Goal: Task Accomplishment & Management: Manage account settings

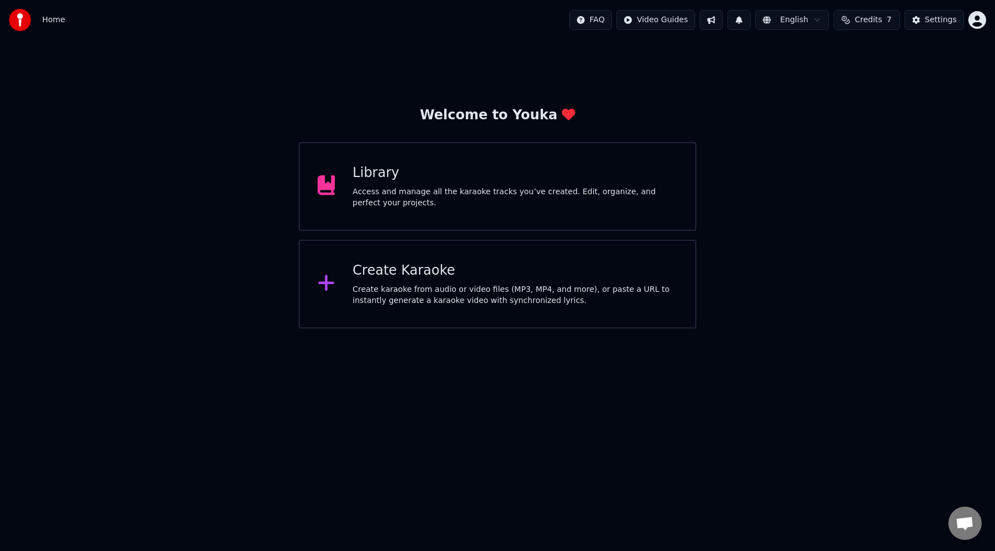
click at [458, 203] on div "Access and manage all the karaoke tracks you’ve created. Edit, organize, and pe…" at bounding box center [515, 198] width 325 height 22
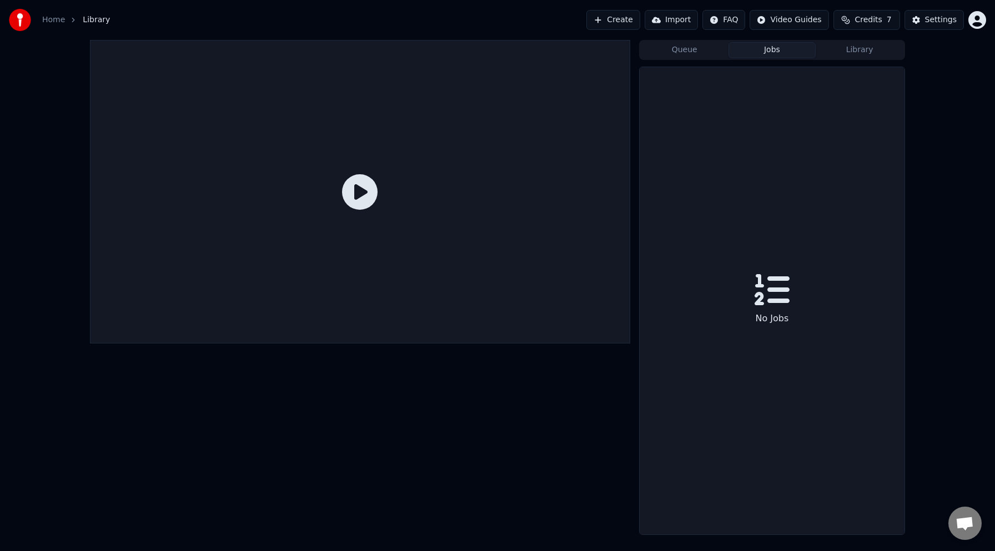
click at [774, 50] on button "Jobs" at bounding box center [773, 50] width 88 height 16
click at [706, 43] on button "Queue" at bounding box center [685, 50] width 88 height 16
click at [864, 49] on button "Library" at bounding box center [860, 50] width 88 height 16
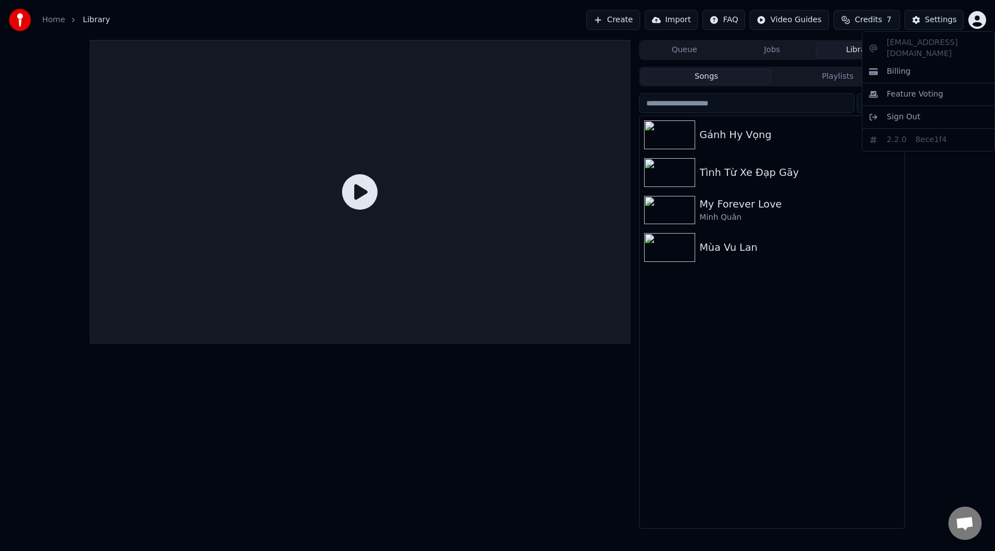
click at [982, 23] on html "Home Library Create Import FAQ Video Guides Credits 7 Settings Queue Jobs Libra…" at bounding box center [497, 275] width 995 height 551
click at [931, 200] on html "Home Library Create Import FAQ Video Guides Credits 7 Settings Queue Jobs Libra…" at bounding box center [497, 275] width 995 height 551
click at [885, 23] on button "Credits 7" at bounding box center [867, 20] width 67 height 20
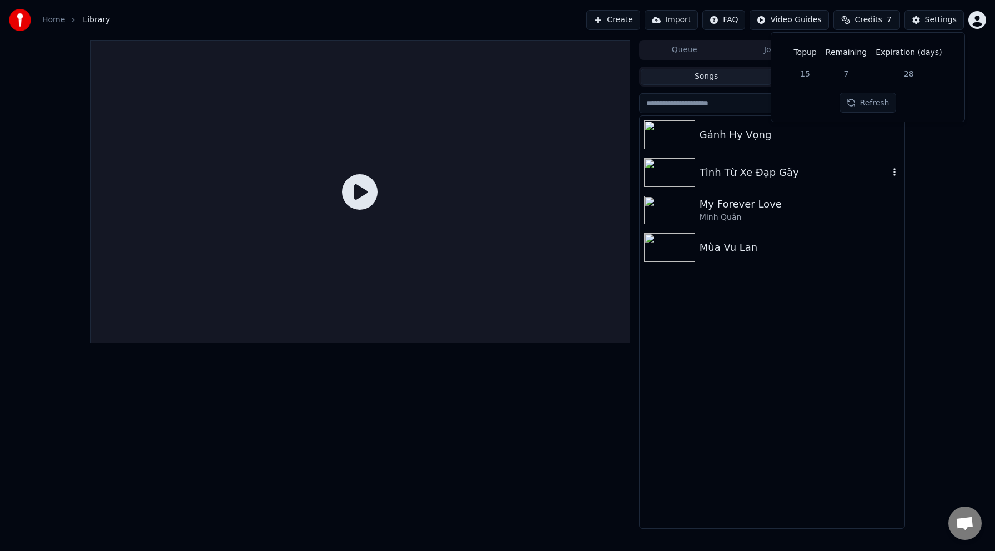
click at [899, 166] on button "button" at bounding box center [894, 172] width 11 height 13
click at [955, 133] on div "Queue Jobs Library Songs Playlists Sort Gánh Hy Vọng Tình Từ Xe Đạp Gãy My…" at bounding box center [497, 284] width 995 height 489
click at [971, 20] on html "Home Library Create Import FAQ Video Guides Credits 7 Settings Queue Jobs Libra…" at bounding box center [497, 275] width 995 height 551
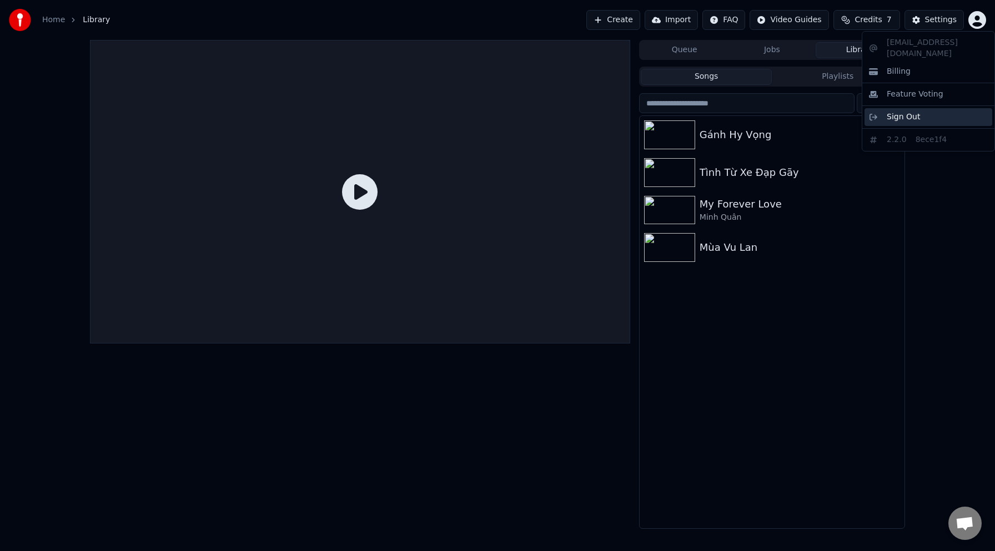
click at [906, 112] on span "Sign Out" at bounding box center [903, 117] width 33 height 11
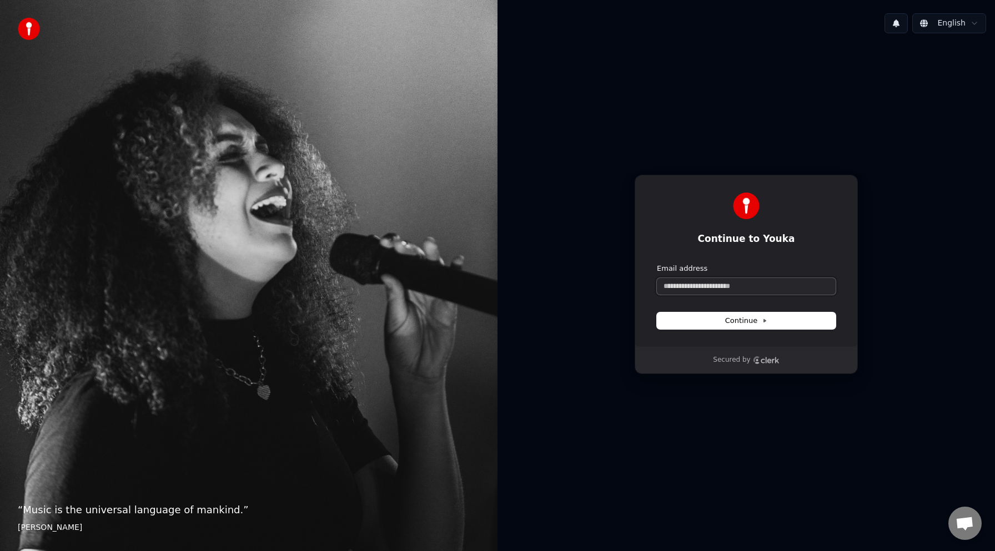
click at [733, 287] on input "Email address" at bounding box center [746, 286] width 179 height 17
click at [657, 264] on button "submit" at bounding box center [657, 264] width 0 height 0
type input "**********"
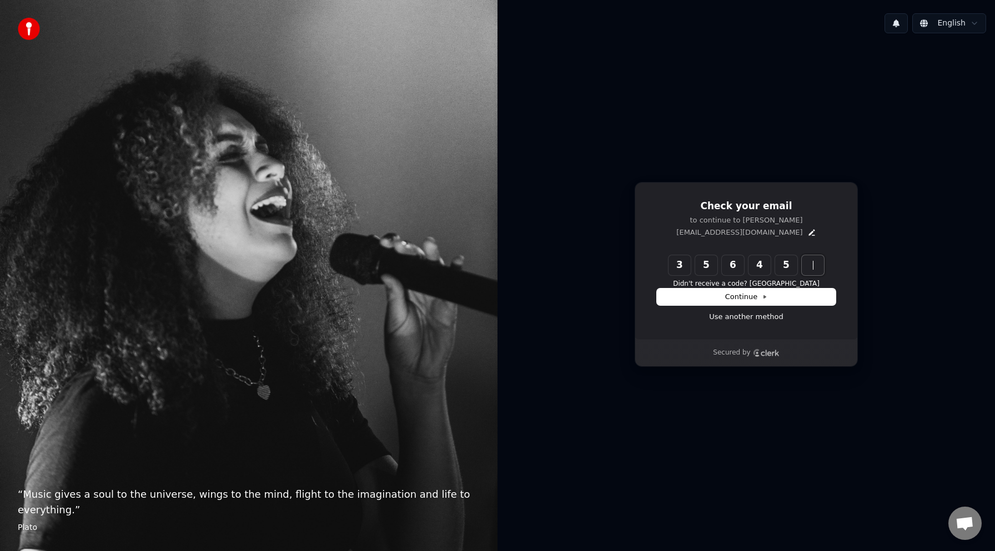
type input "******"
